Goal: Find specific page/section: Find specific page/section

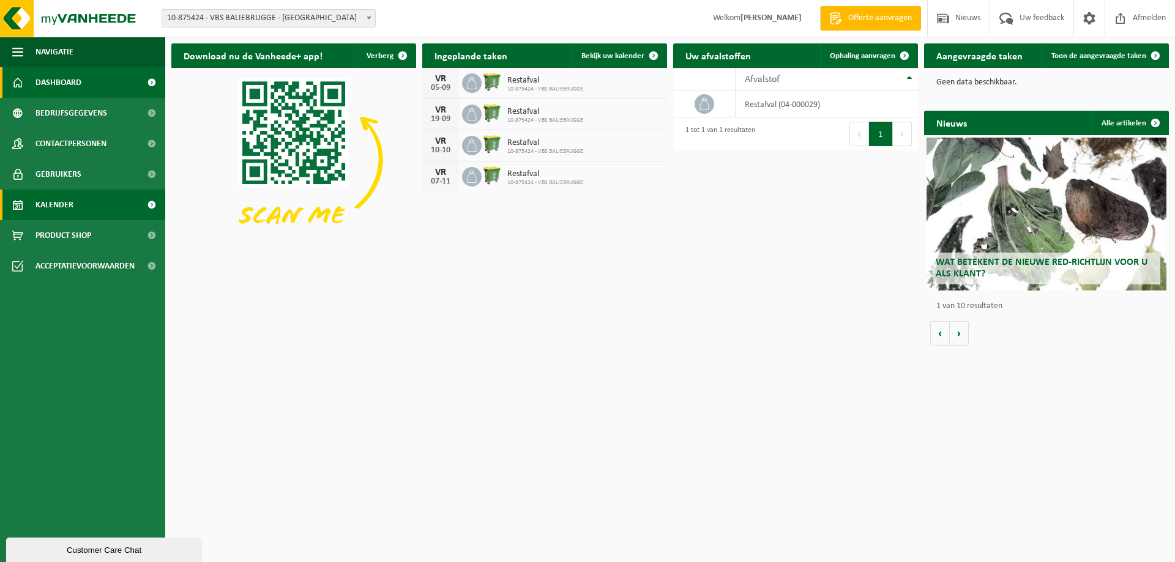
click at [74, 198] on link "Kalender" at bounding box center [82, 205] width 165 height 31
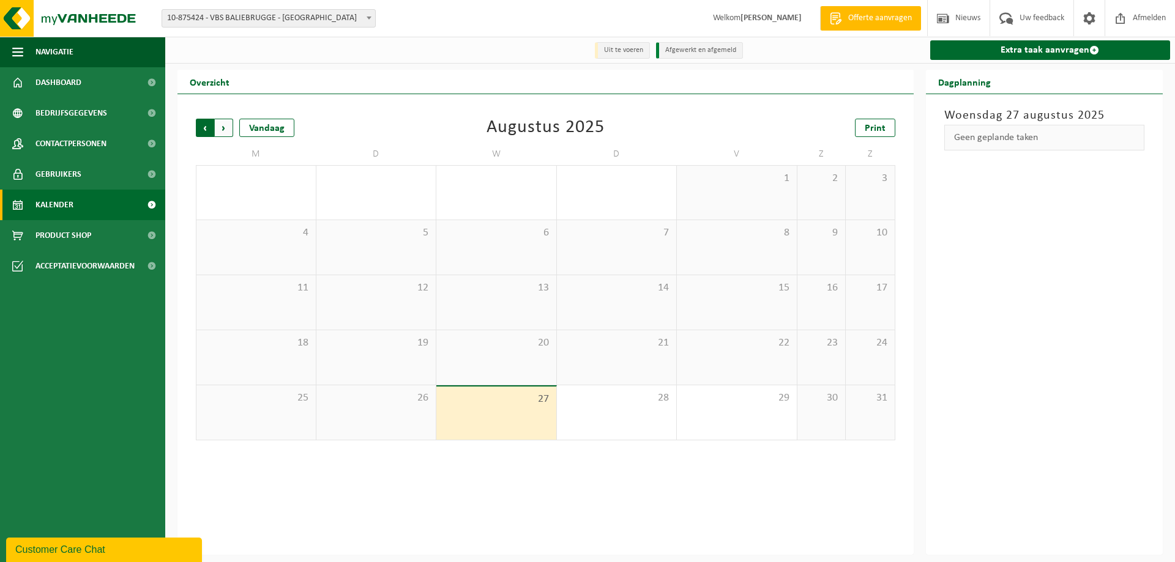
click at [226, 125] on span "Volgende" at bounding box center [224, 128] width 18 height 18
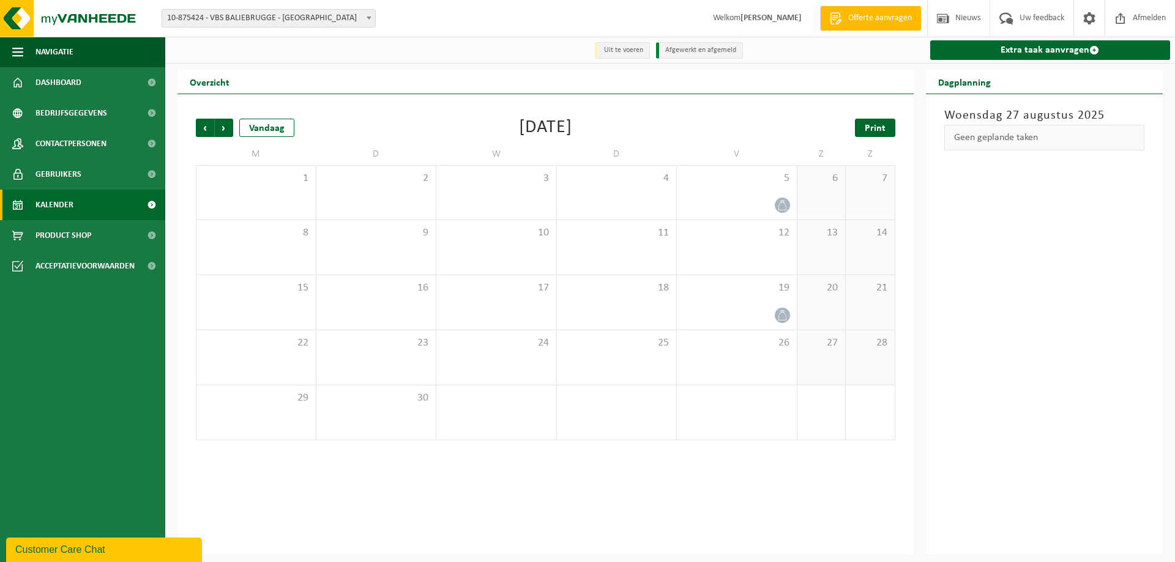
click at [872, 131] on span "Print" at bounding box center [874, 129] width 21 height 10
click at [777, 16] on strong "[PERSON_NAME]" at bounding box center [770, 17] width 61 height 9
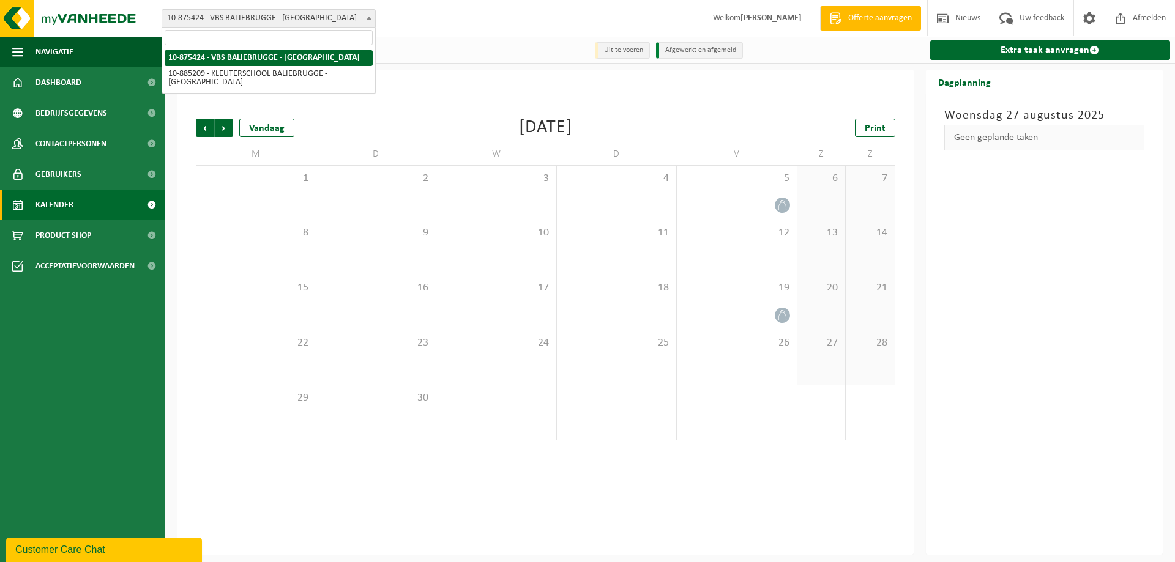
click at [322, 17] on span "10-875424 - VBS BALIEBRUGGE - [GEOGRAPHIC_DATA]" at bounding box center [268, 18] width 213 height 17
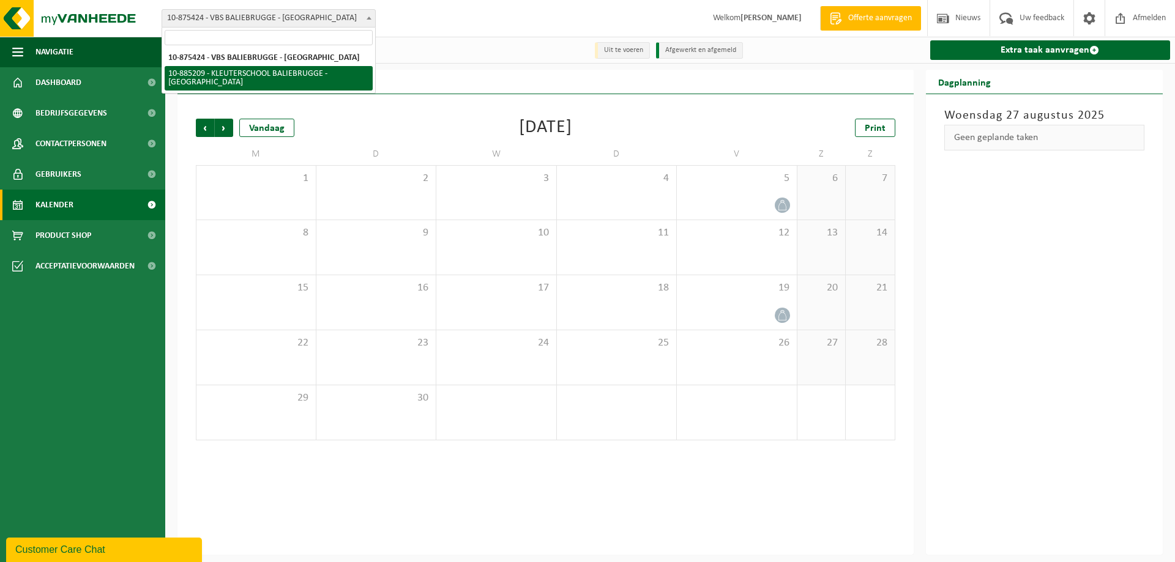
select select "112215"
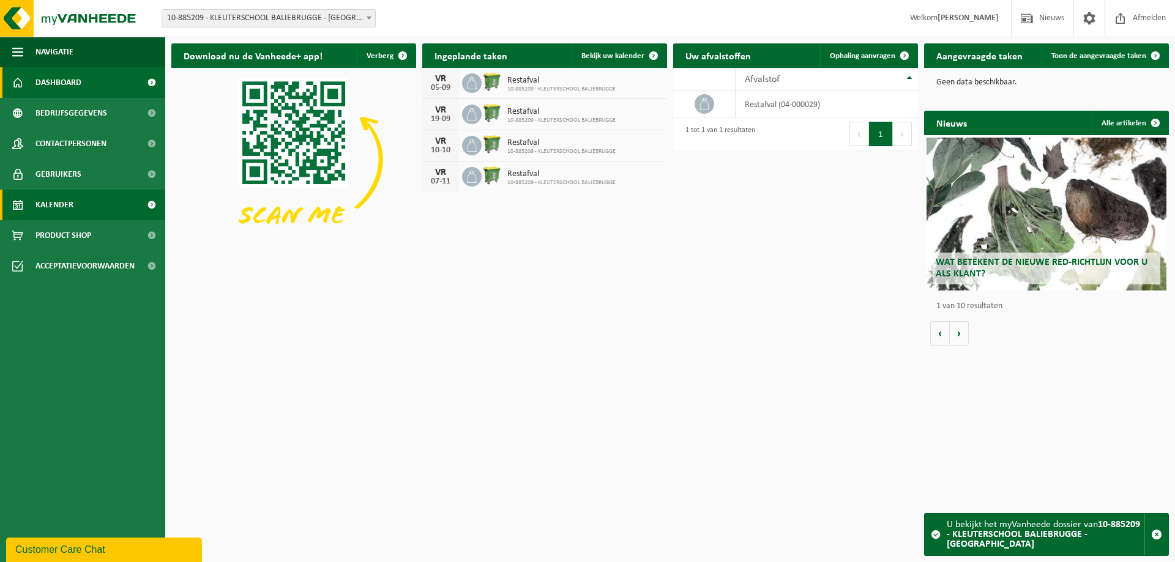
click at [80, 202] on link "Kalender" at bounding box center [82, 205] width 165 height 31
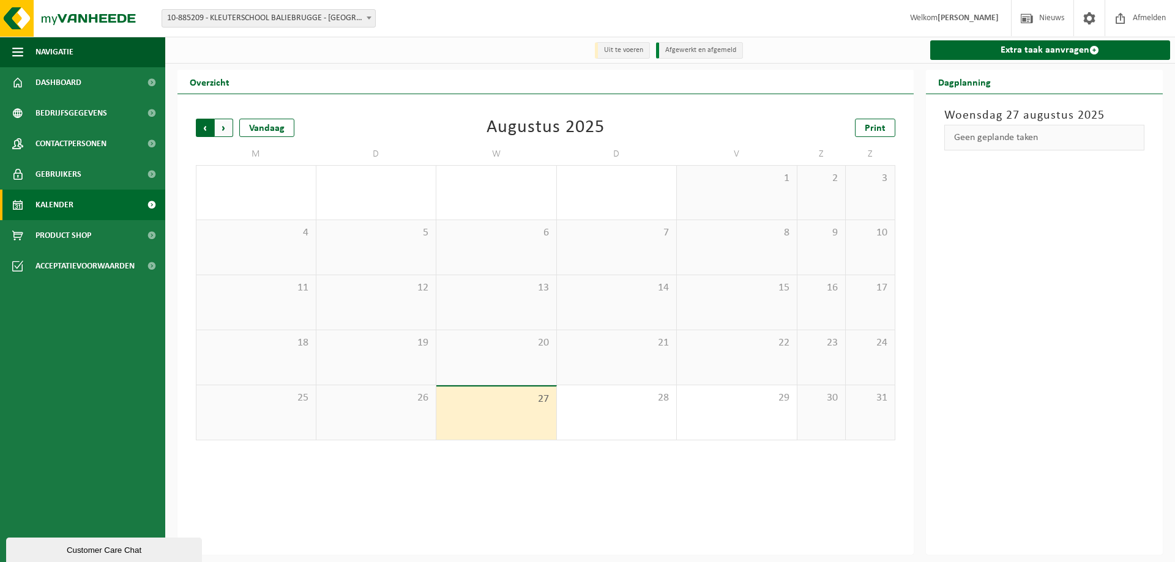
click at [228, 130] on span "Volgende" at bounding box center [224, 128] width 18 height 18
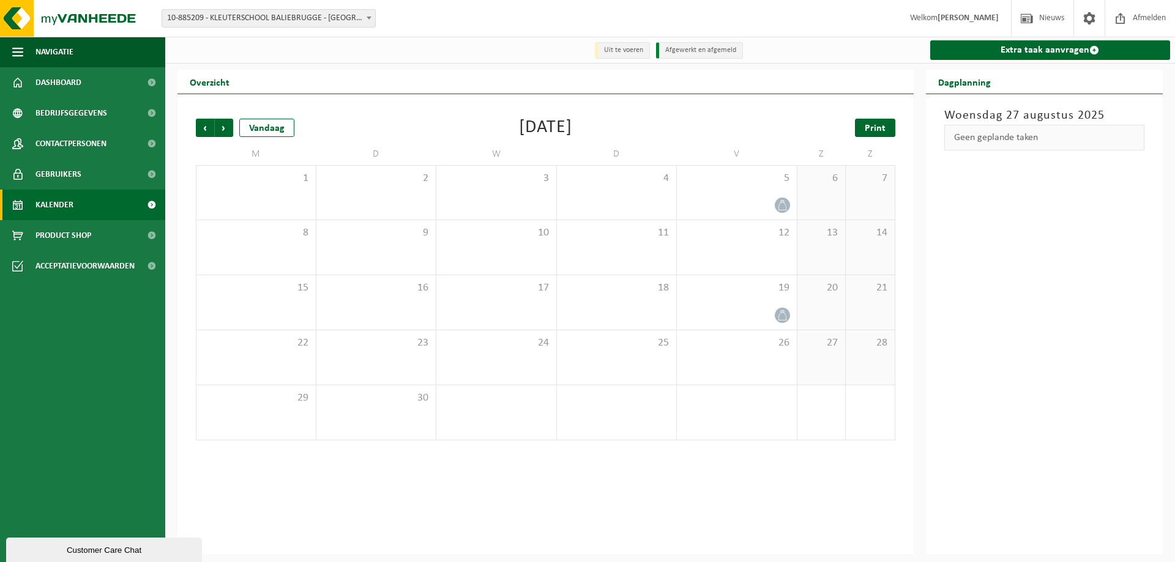
click at [887, 121] on link "Print" at bounding box center [875, 128] width 40 height 18
